Goal: Book appointment/travel/reservation

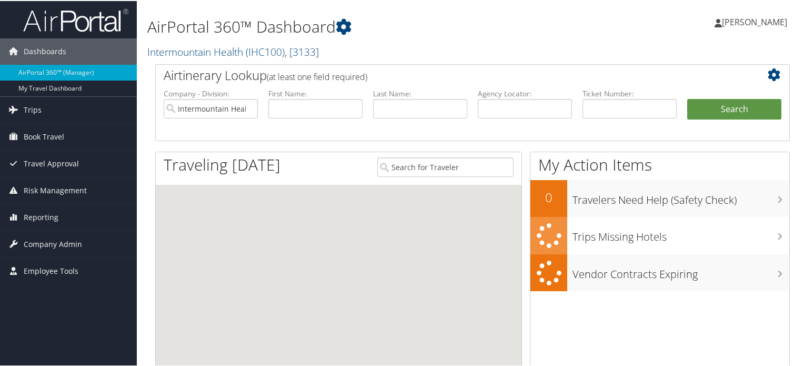
scroll to position [53, 0]
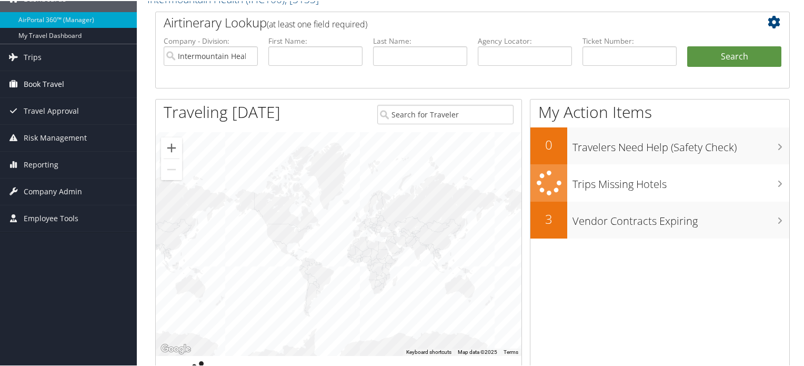
click at [44, 85] on span "Book Travel" at bounding box center [44, 83] width 40 height 26
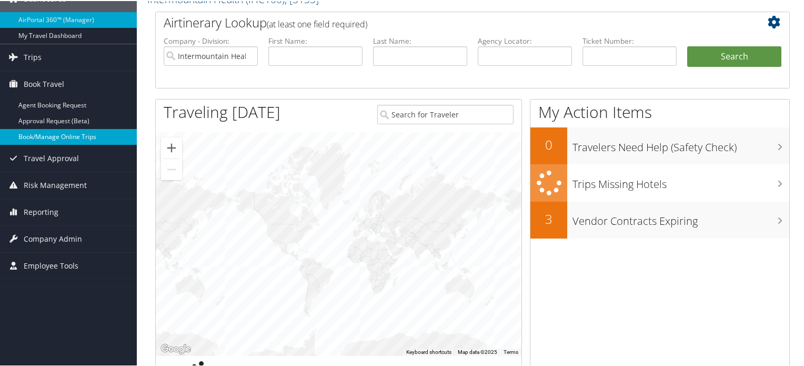
click at [39, 135] on link "Book/Manage Online Trips" at bounding box center [68, 136] width 137 height 16
